Goal: Information Seeking & Learning: Learn about a topic

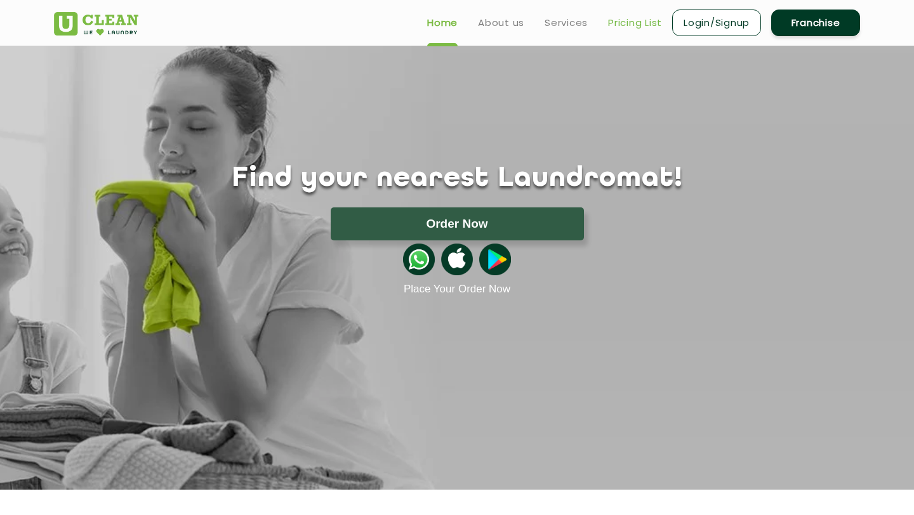
click at [625, 20] on link "Pricing List" at bounding box center [635, 22] width 54 height 15
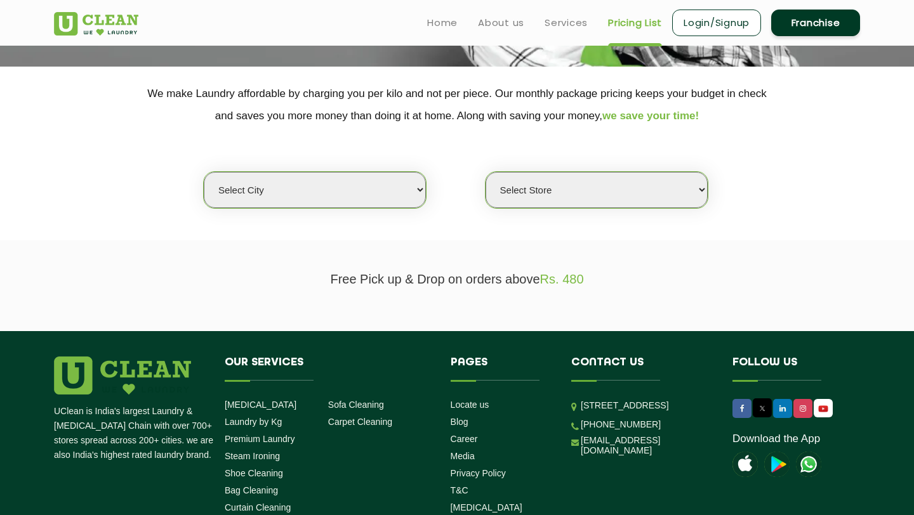
scroll to position [190, 0]
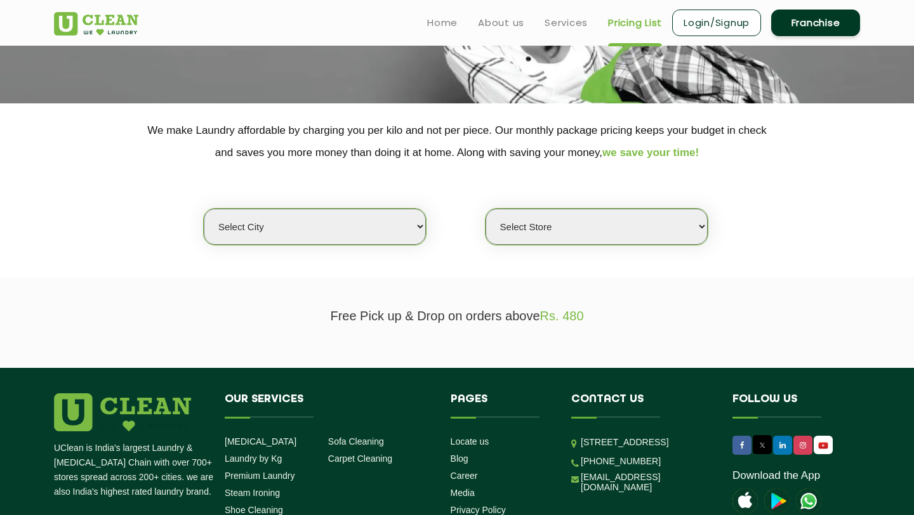
click at [391, 211] on select "Select city [GEOGRAPHIC_DATA] [GEOGRAPHIC_DATA] [GEOGRAPHIC_DATA] [GEOGRAPHIC_D…" at bounding box center [315, 227] width 222 height 36
select select "4"
click at [204, 209] on select "Select city [GEOGRAPHIC_DATA] [GEOGRAPHIC_DATA] [GEOGRAPHIC_DATA] [GEOGRAPHIC_D…" at bounding box center [315, 227] width 222 height 36
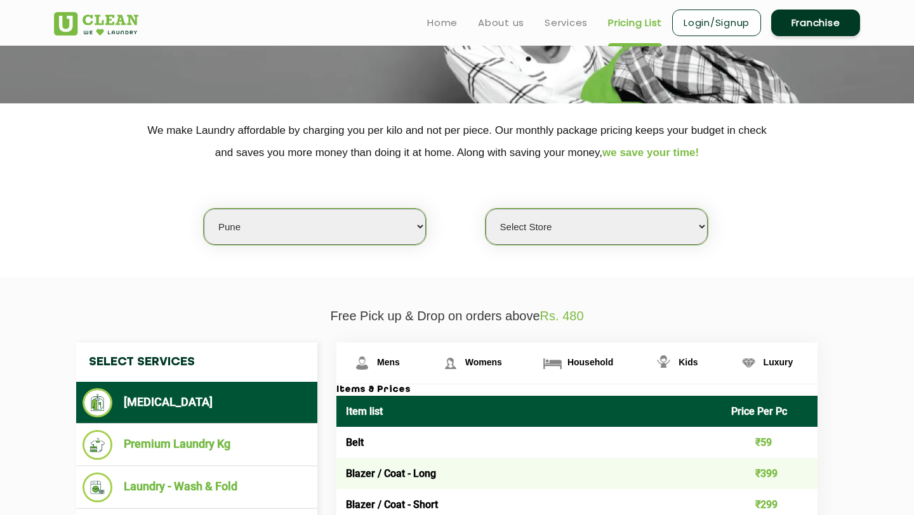
click at [537, 234] on select "Select Store [GEOGRAPHIC_DATA] [GEOGRAPHIC_DATA] [GEOGRAPHIC_DATA] [GEOGRAPHIC_…" at bounding box center [596, 227] width 222 height 36
select select "333"
click at [485, 209] on select "Select Store [GEOGRAPHIC_DATA] [GEOGRAPHIC_DATA] [GEOGRAPHIC_DATA] [GEOGRAPHIC_…" at bounding box center [596, 227] width 222 height 36
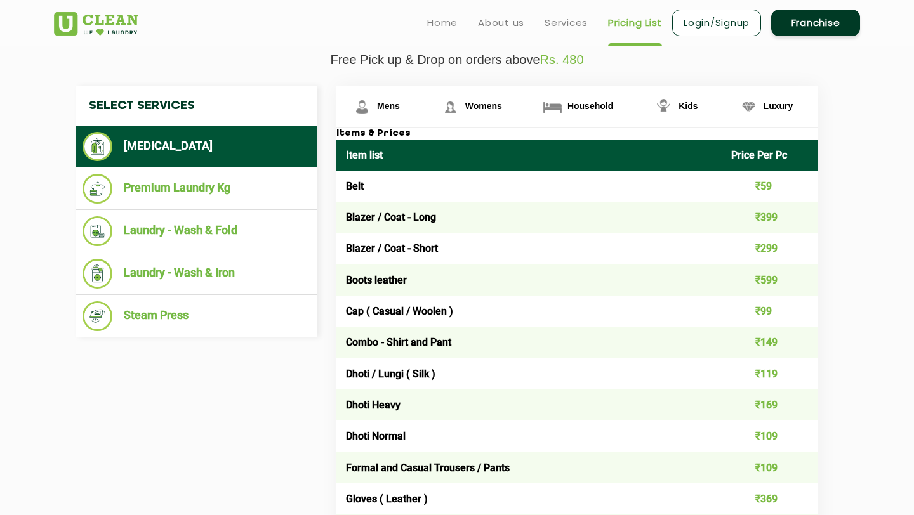
scroll to position [444, 0]
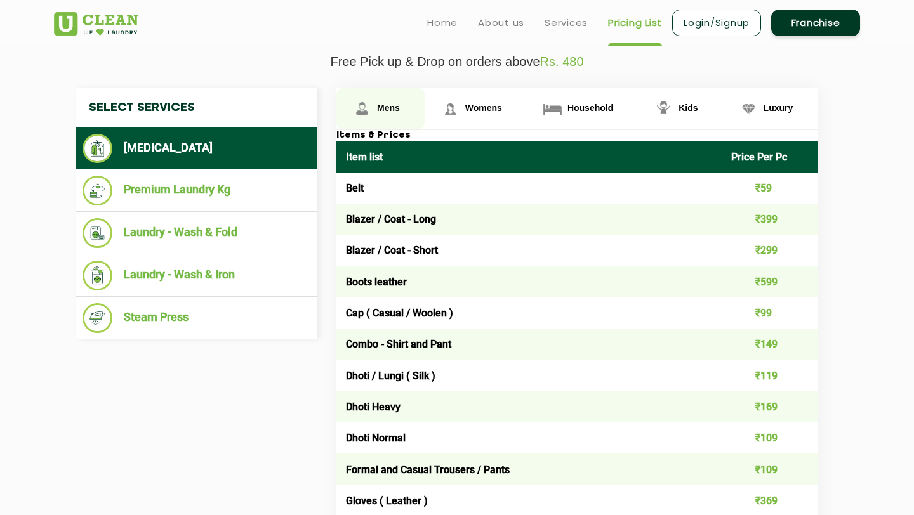
click at [397, 108] on span "Mens" at bounding box center [388, 108] width 23 height 10
click at [385, 102] on link "Mens" at bounding box center [380, 108] width 88 height 41
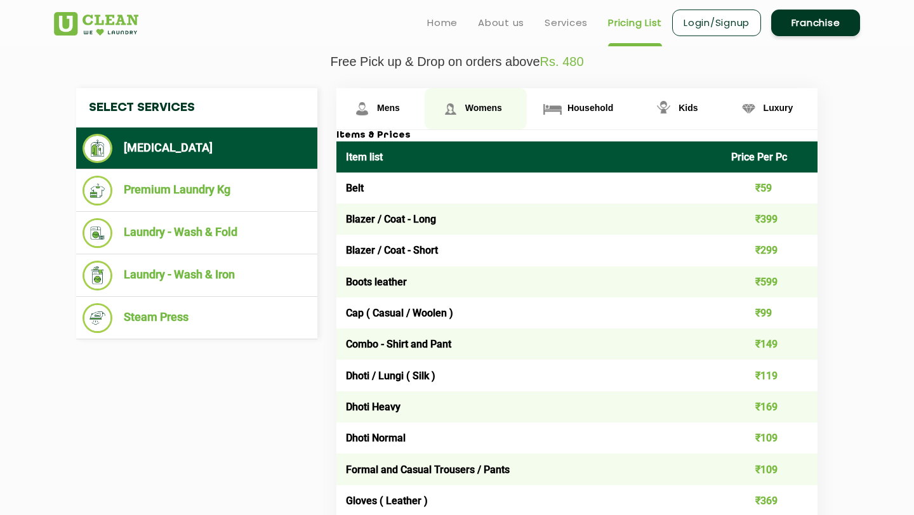
click at [487, 102] on link "Womens" at bounding box center [475, 108] width 102 height 41
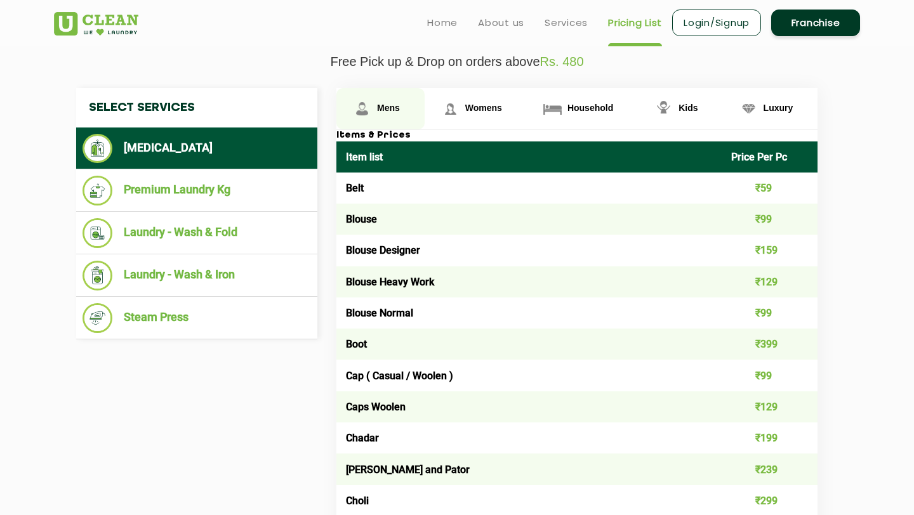
click at [390, 112] on span "Mens" at bounding box center [388, 108] width 23 height 10
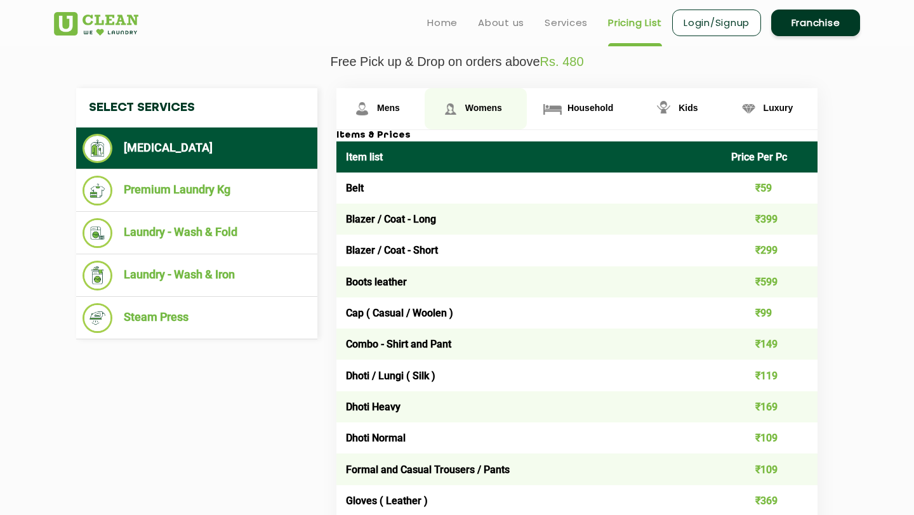
click at [465, 111] on span "Womens" at bounding box center [483, 108] width 37 height 10
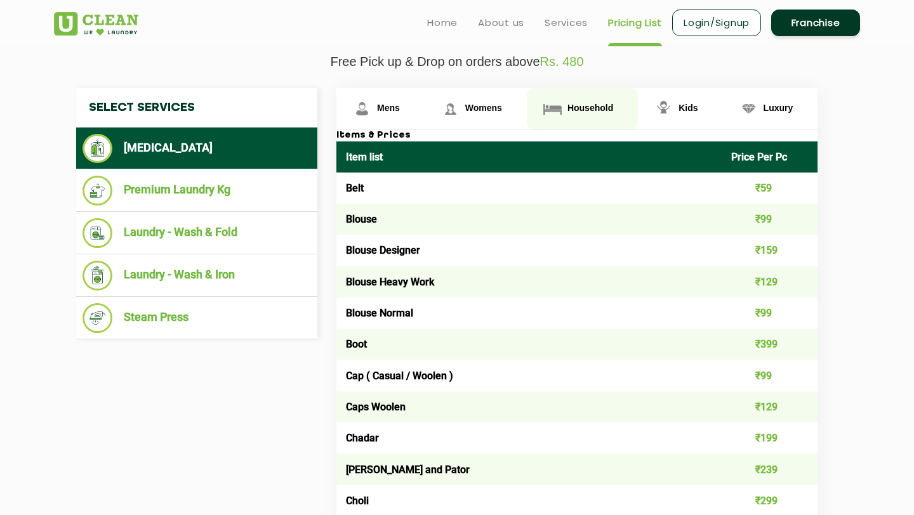
click at [557, 101] on img at bounding box center [552, 109] width 22 height 22
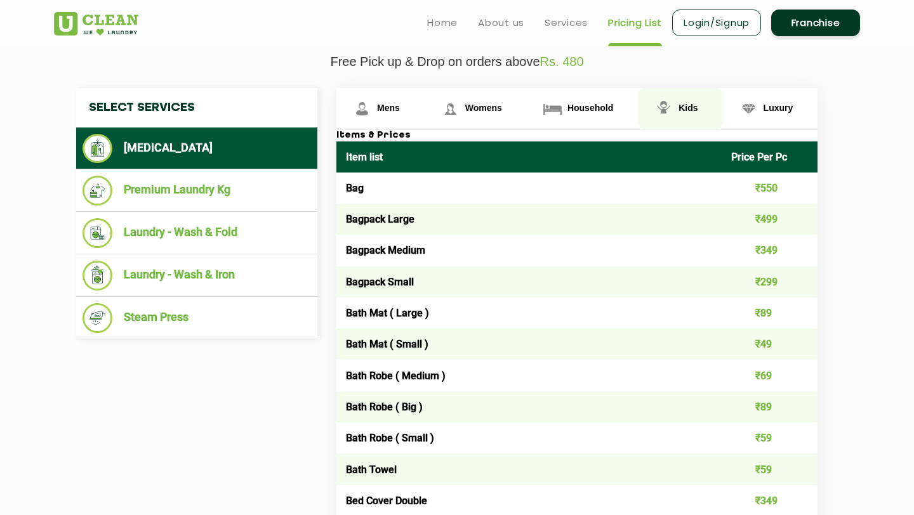
click at [673, 119] on img at bounding box center [663, 109] width 22 height 22
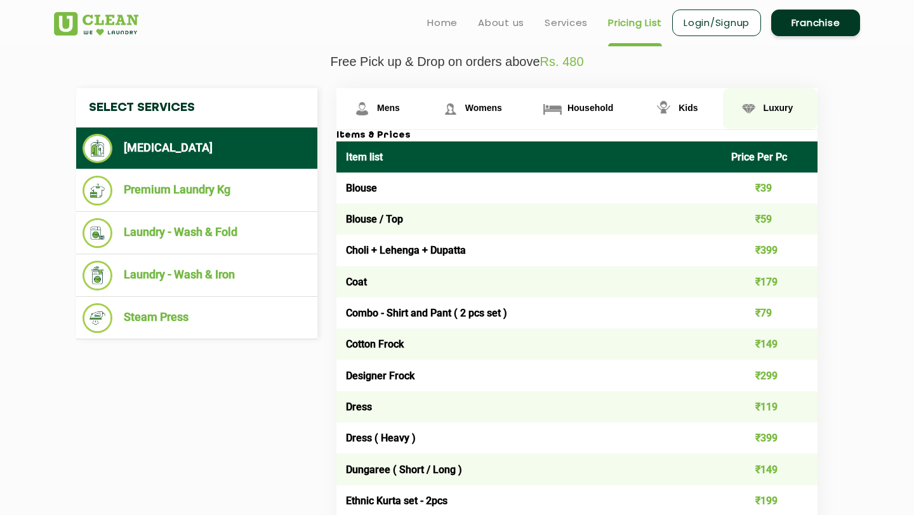
click at [753, 109] on img at bounding box center [748, 109] width 22 height 22
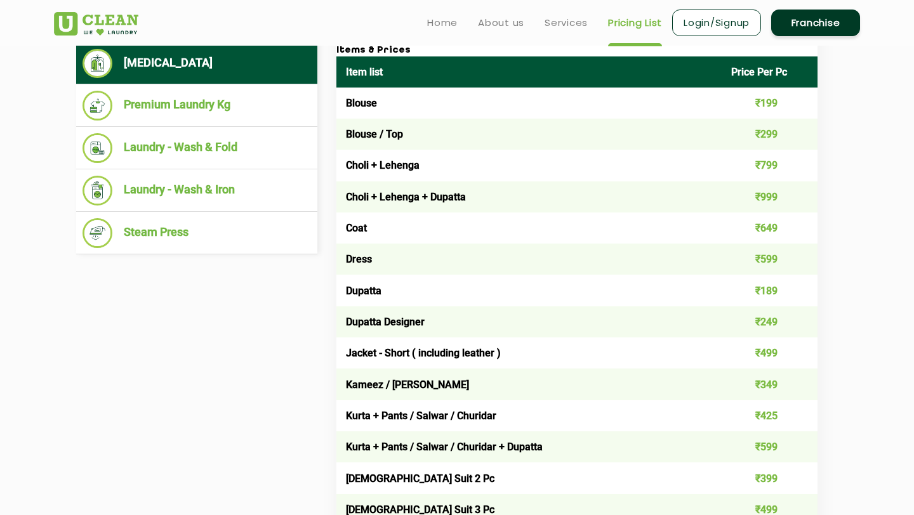
scroll to position [398, 0]
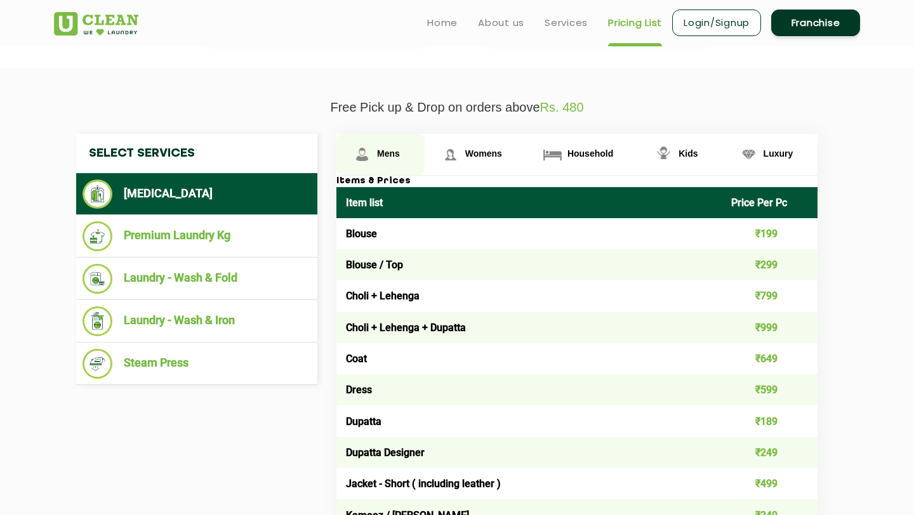
click at [393, 150] on span "Mens" at bounding box center [388, 153] width 23 height 10
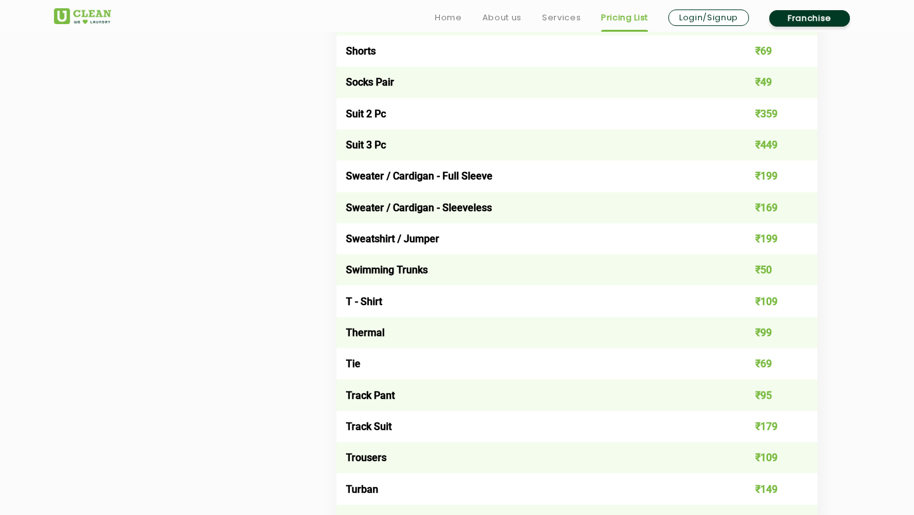
scroll to position [2021, 0]
